Goal: Task Accomplishment & Management: Complete application form

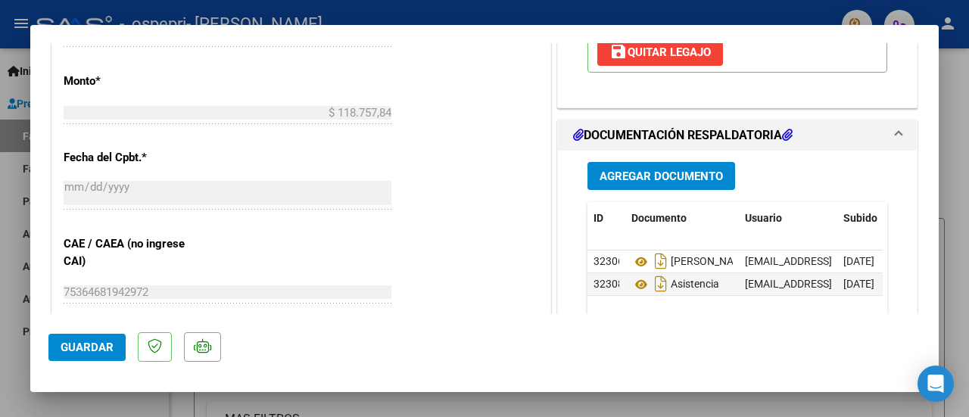
scroll to position [833, 0]
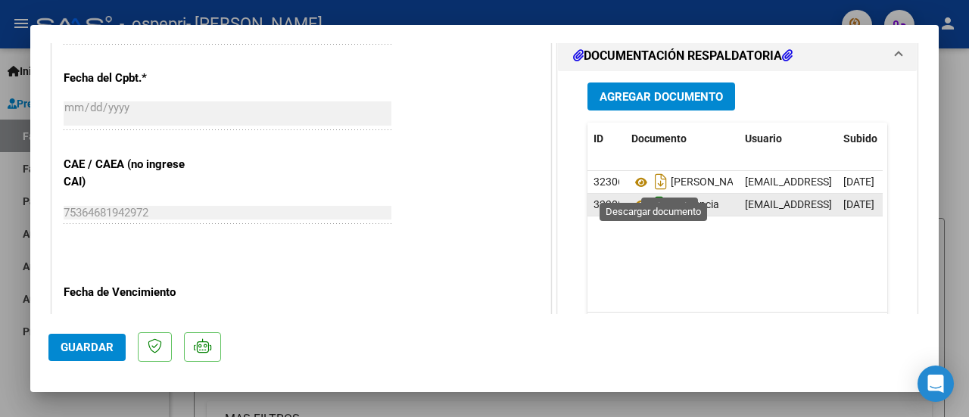
click at [659, 192] on icon "Descargar documento" at bounding box center [661, 204] width 20 height 24
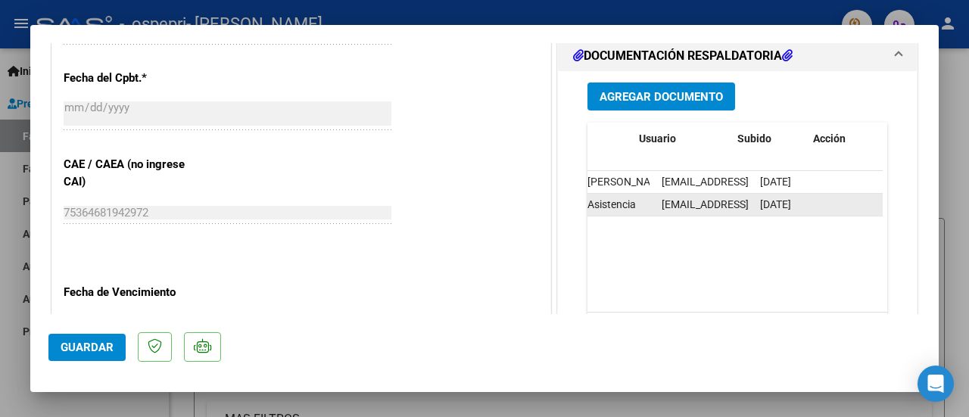
scroll to position [0, 106]
click at [769, 198] on span "[DATE]" at bounding box center [753, 204] width 31 height 12
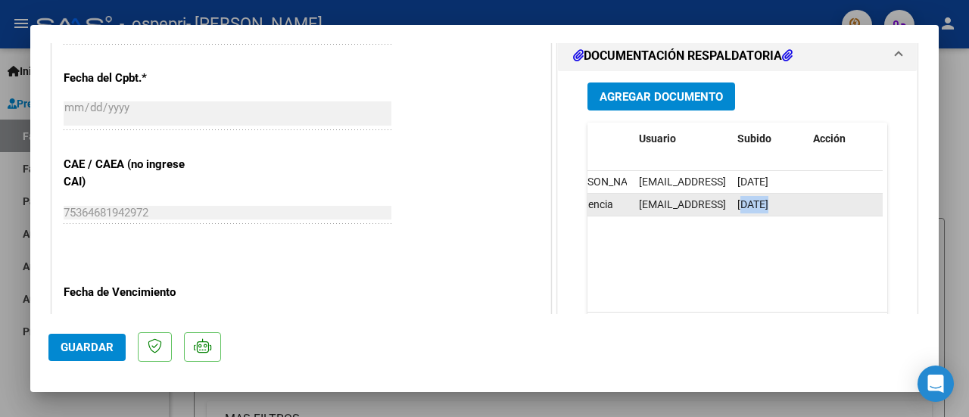
click at [769, 198] on span "[DATE]" at bounding box center [753, 204] width 31 height 12
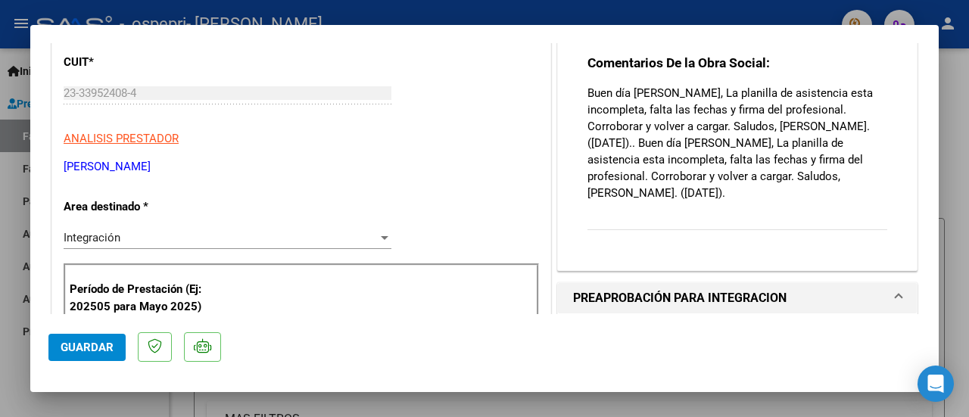
scroll to position [0, 0]
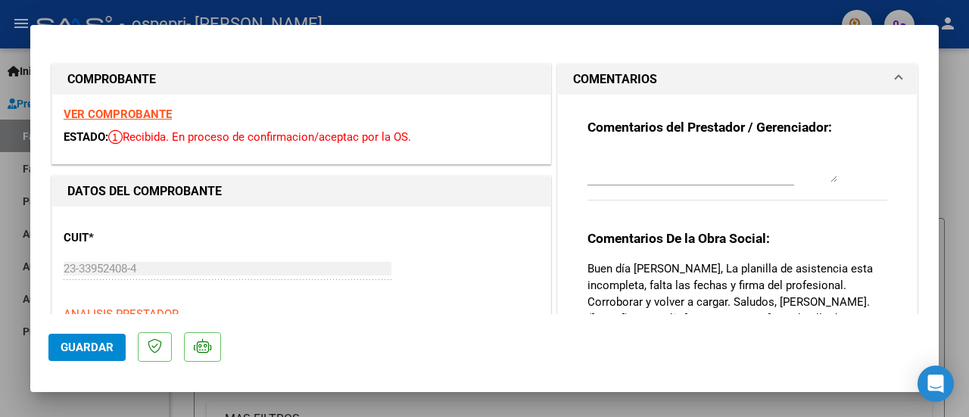
click at [441, 240] on div "CUIT * 23-33952408-4 Ingresar CUIT ANALISIS PRESTADOR [PERSON_NAME] Padrón ARCA…" at bounding box center [302, 284] width 476 height 133
click at [800, 2] on div at bounding box center [484, 208] width 969 height 417
type input "$ 0,00"
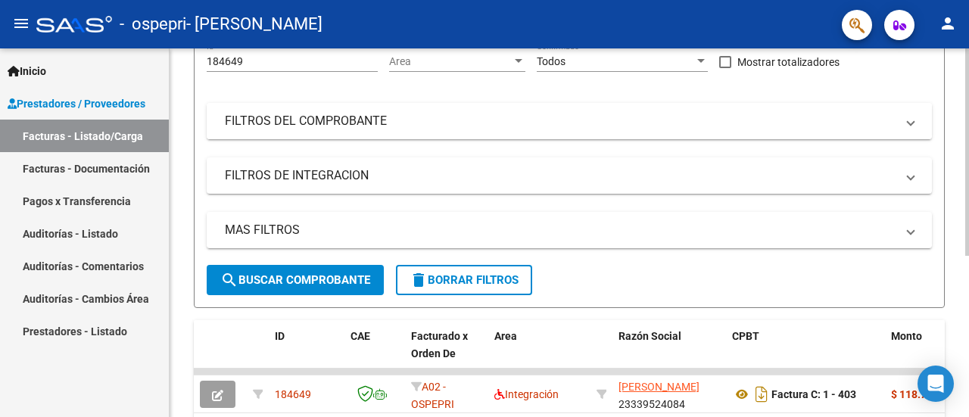
scroll to position [288, 0]
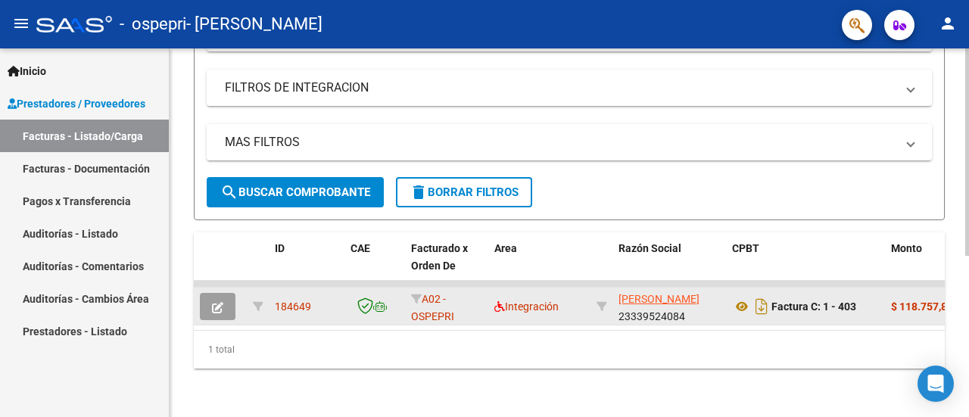
click at [215, 300] on span "button" at bounding box center [217, 307] width 11 height 14
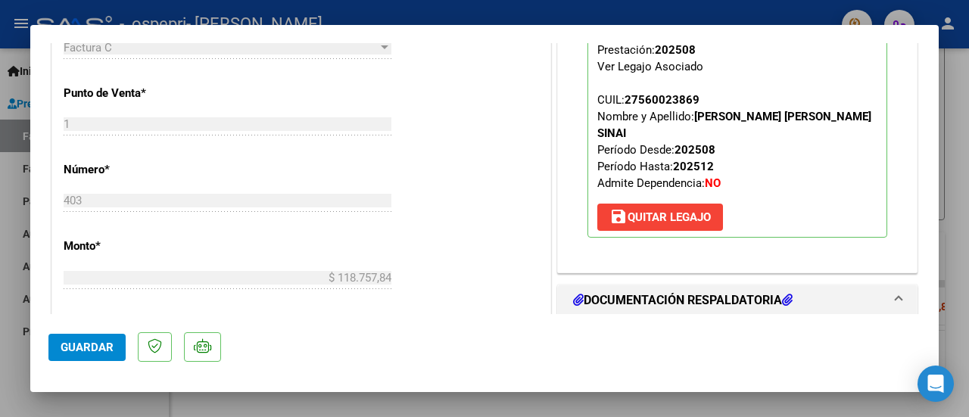
scroll to position [664, 0]
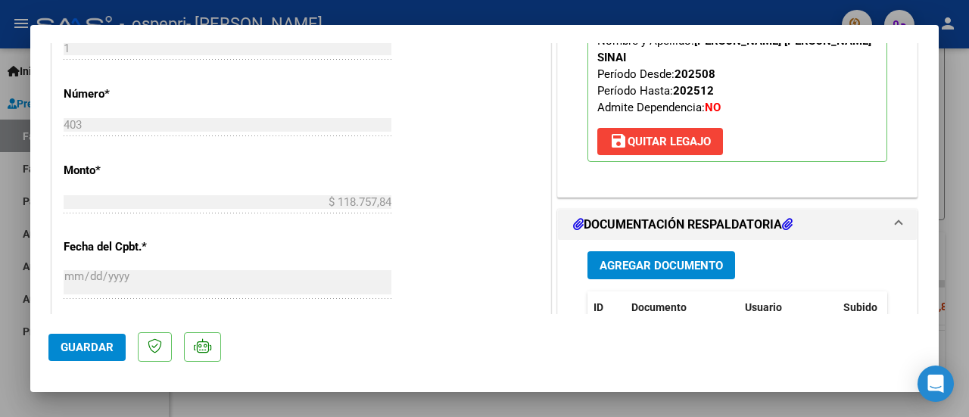
click at [681, 259] on span "Agregar Documento" at bounding box center [661, 266] width 123 height 14
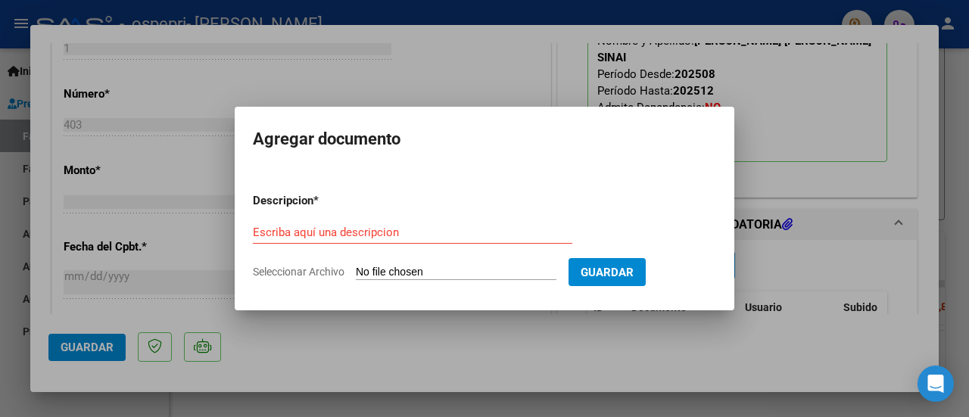
click at [320, 251] on div "Escriba aquí una descripcion" at bounding box center [413, 239] width 320 height 37
click at [322, 234] on input "Escriba aquí una descripcion" at bounding box center [413, 233] width 320 height 14
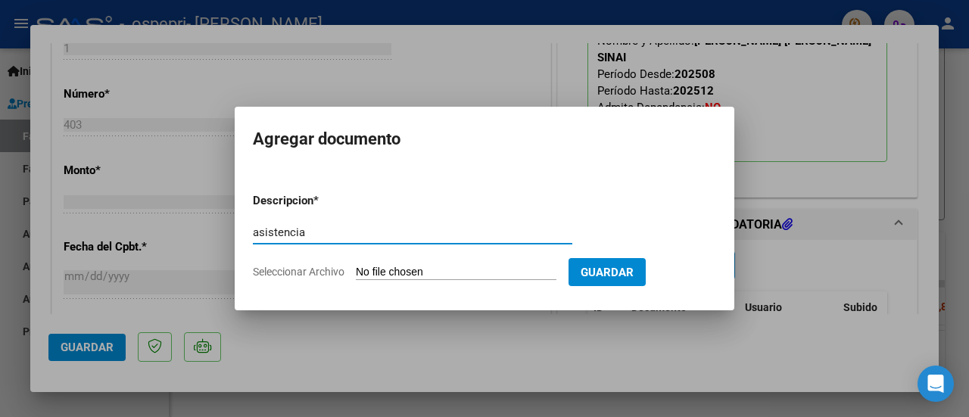
type input "asistencia"
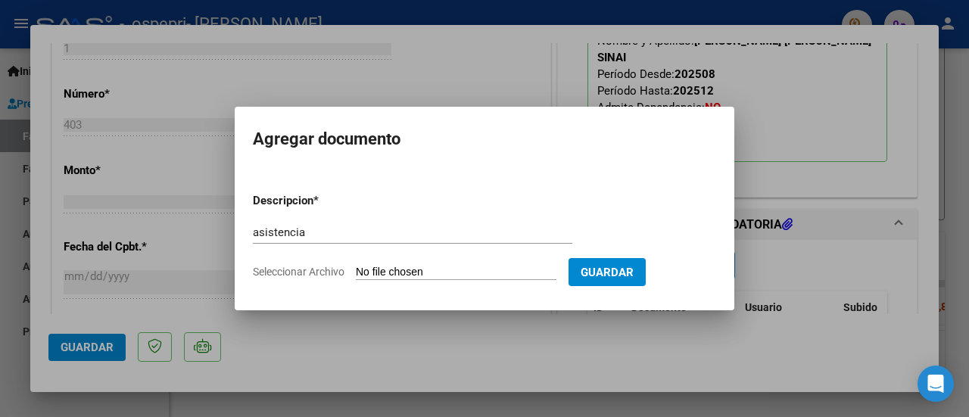
click at [429, 268] on input "Seleccionar Archivo" at bounding box center [456, 273] width 201 height 14
type input "C:\fakepath\sinai (1).pdf"
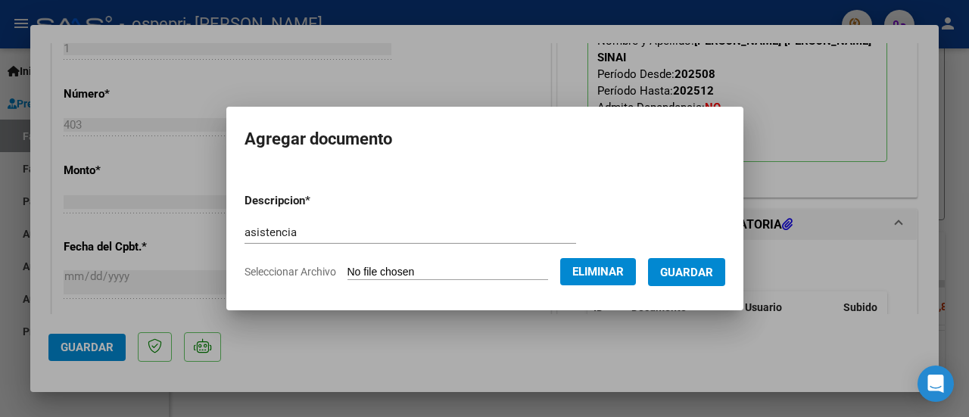
click at [694, 267] on span "Guardar" at bounding box center [686, 273] width 53 height 14
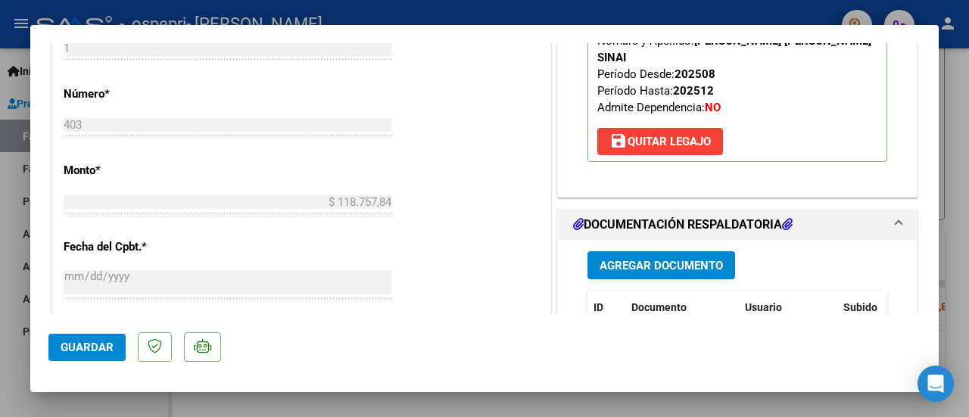
click at [785, 218] on icon at bounding box center [787, 224] width 11 height 12
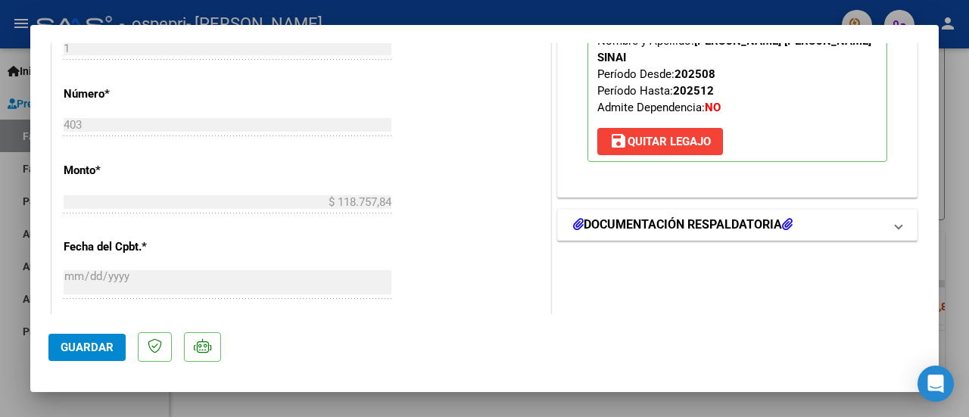
click at [785, 218] on icon at bounding box center [787, 224] width 11 height 12
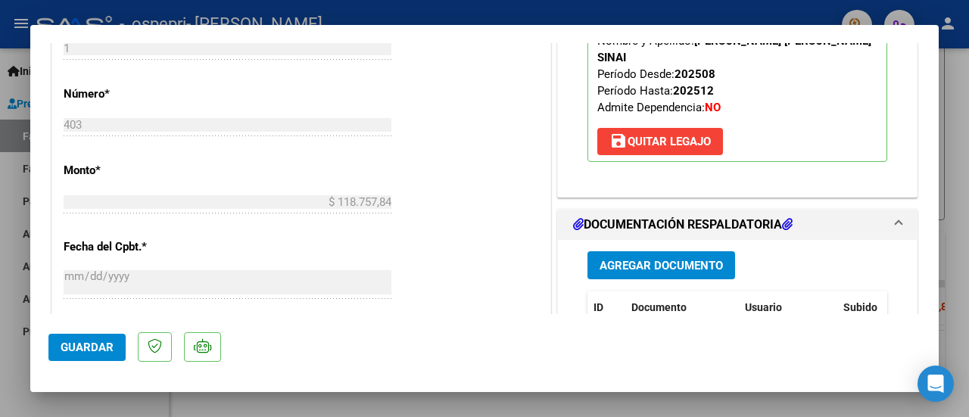
click at [893, 210] on mat-expansion-panel-header "DOCUMENTACIÓN RESPALDATORIA" at bounding box center [737, 225] width 359 height 30
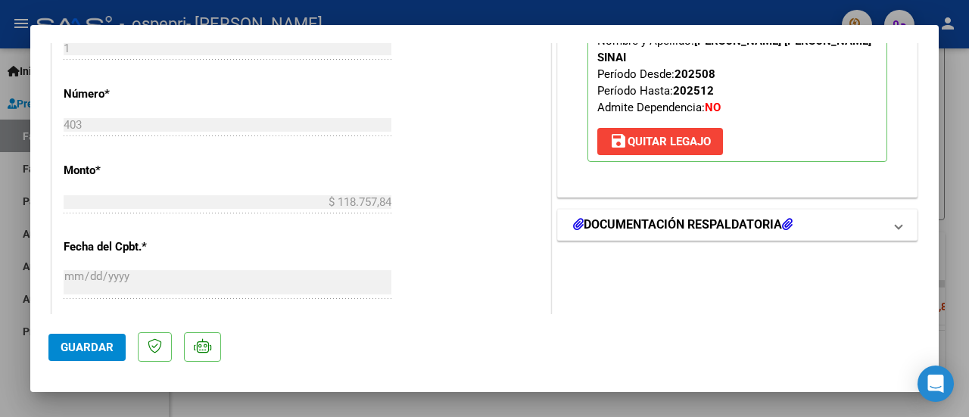
click at [893, 210] on mat-expansion-panel-header "DOCUMENTACIÓN RESPALDATORIA" at bounding box center [737, 225] width 359 height 30
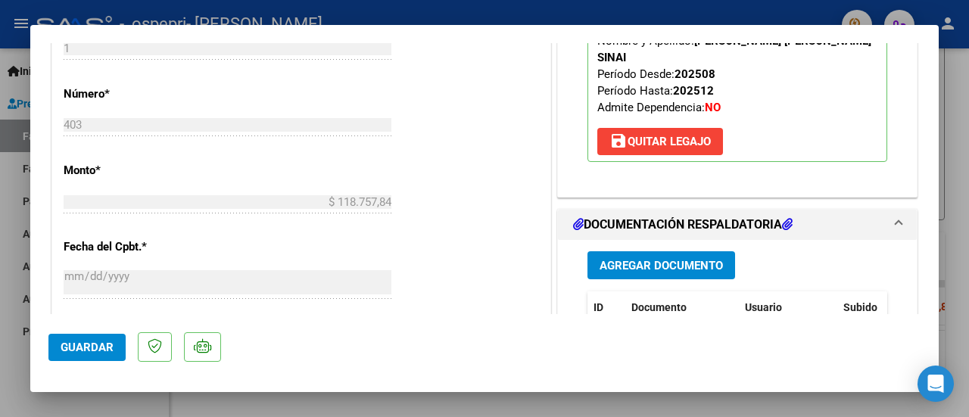
click at [844, 301] on span "Subido" at bounding box center [861, 307] width 34 height 12
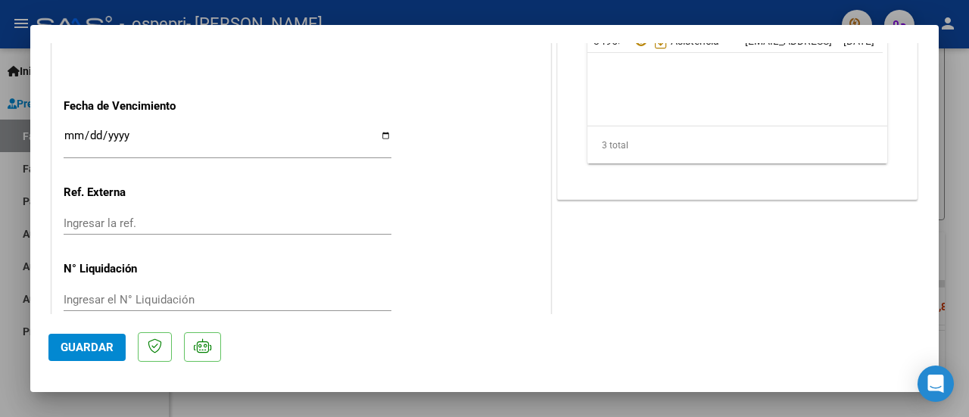
scroll to position [1043, 0]
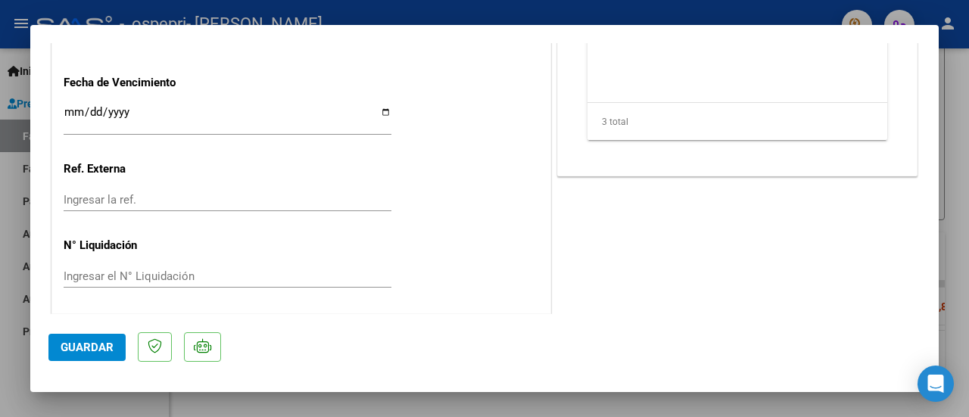
click at [65, 348] on span "Guardar" at bounding box center [87, 348] width 53 height 14
